Goal: Understand process/instructions: Learn how to perform a task or action

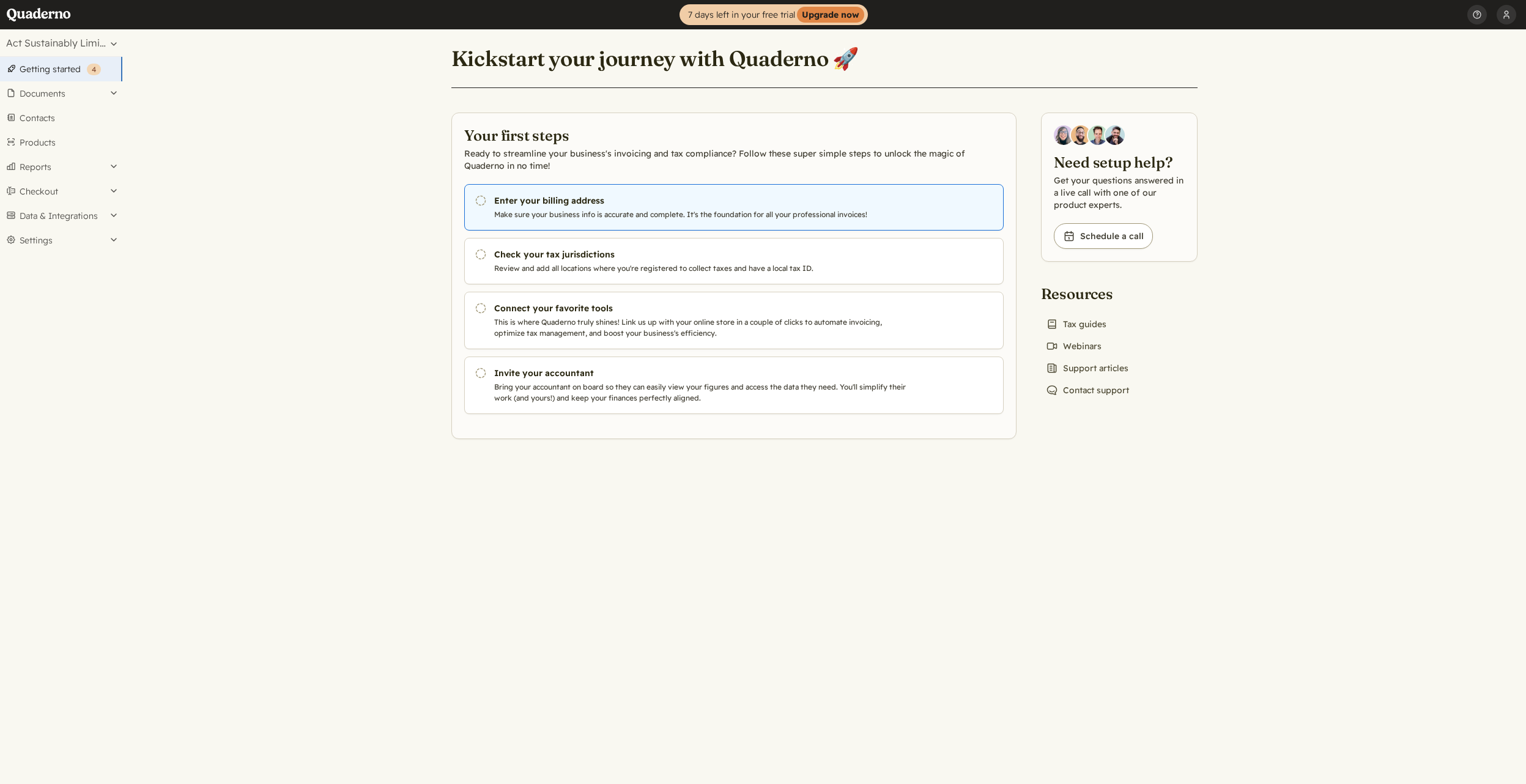
click at [532, 201] on h3 "Enter your billing address" at bounding box center [702, 200] width 417 height 12
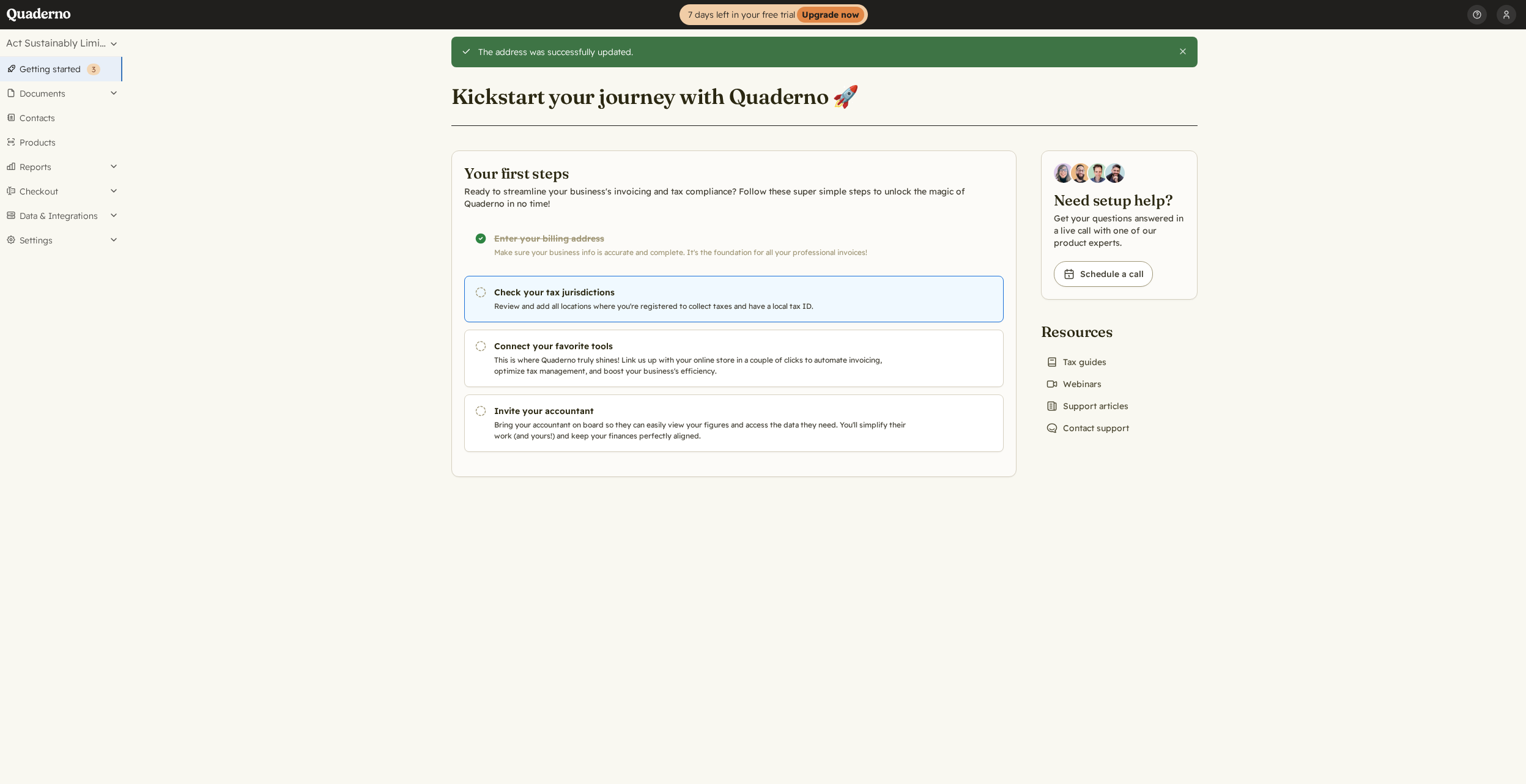
click at [569, 298] on link "Pending Check your tax jurisdictions Review and add all locations where you're …" at bounding box center [734, 299] width 539 height 47
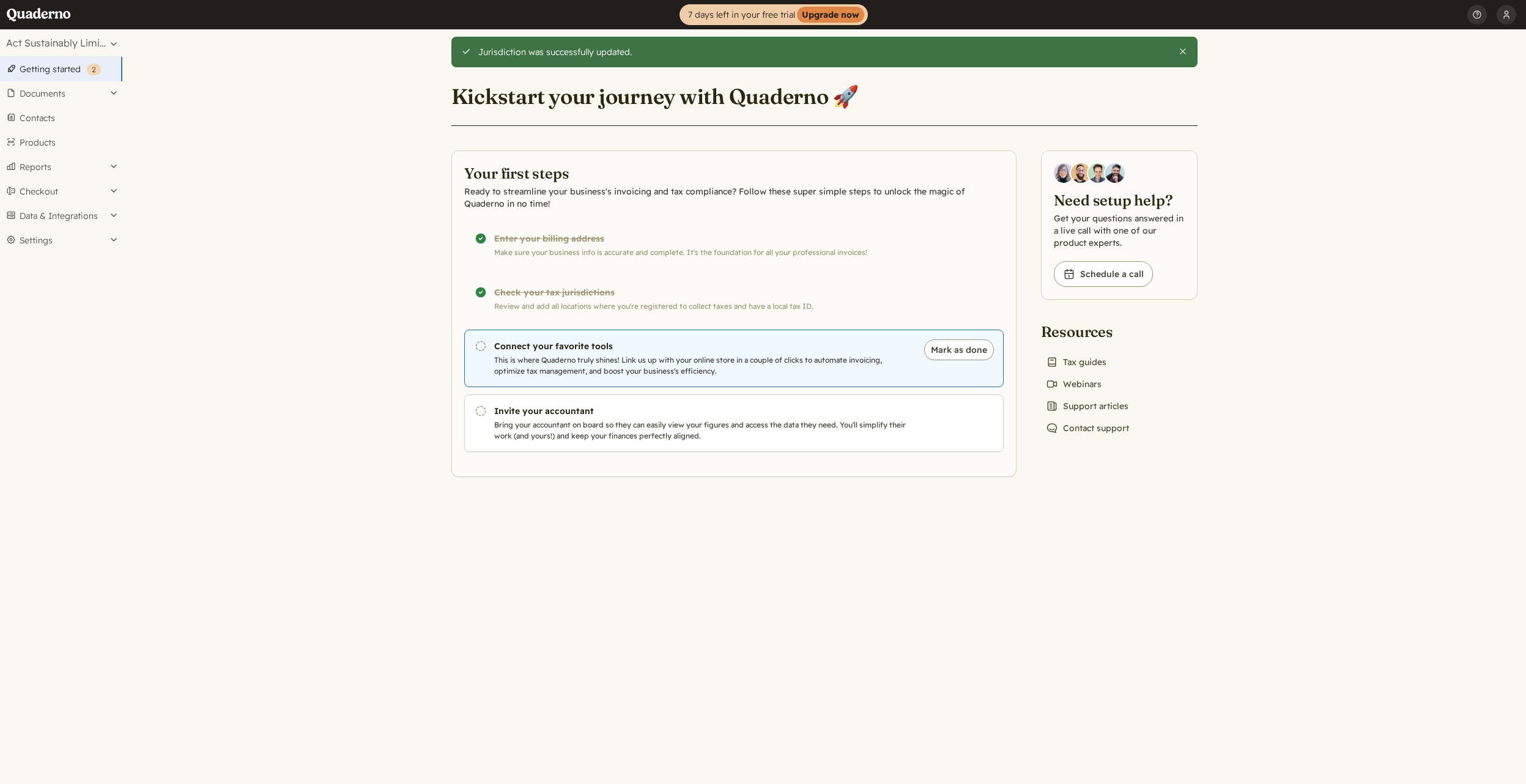
click at [640, 367] on p "This is where Quaderno truly shines! Link us up with your online store in a cou…" at bounding box center [702, 365] width 417 height 22
